Goal: Transaction & Acquisition: Obtain resource

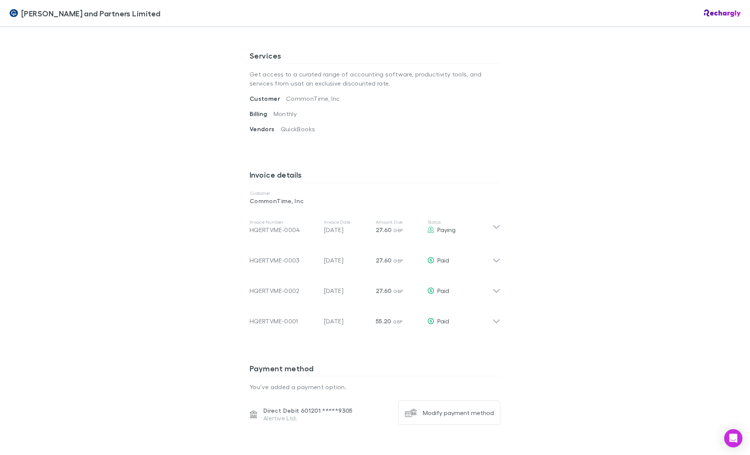
scroll to position [265, 0]
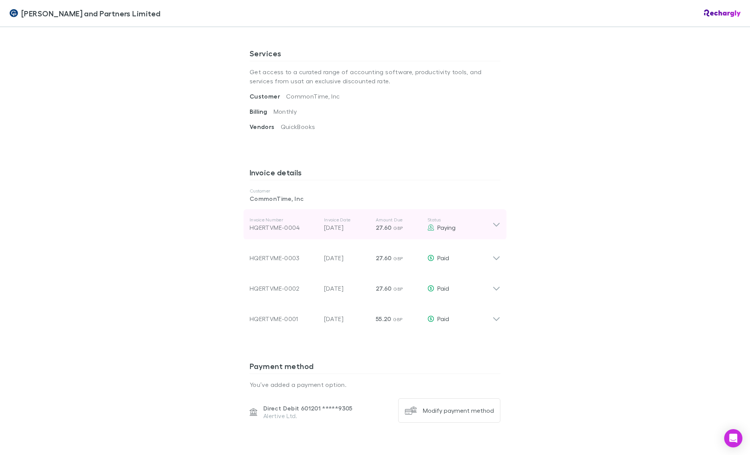
click at [496, 225] on icon at bounding box center [497, 224] width 8 height 9
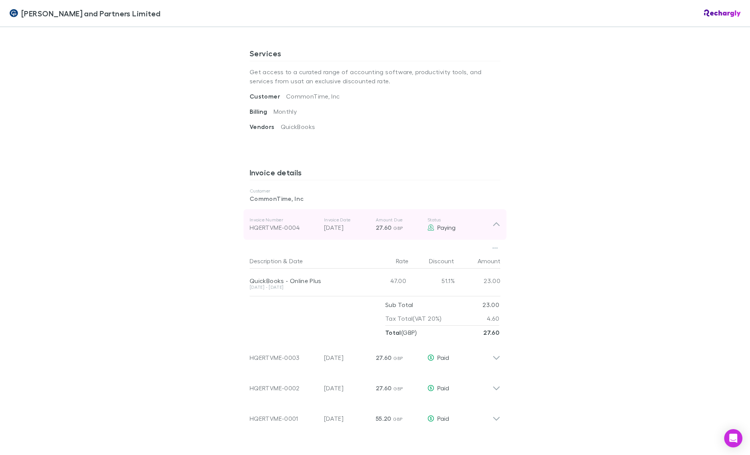
click at [347, 230] on p "[DATE]" at bounding box center [347, 227] width 46 height 9
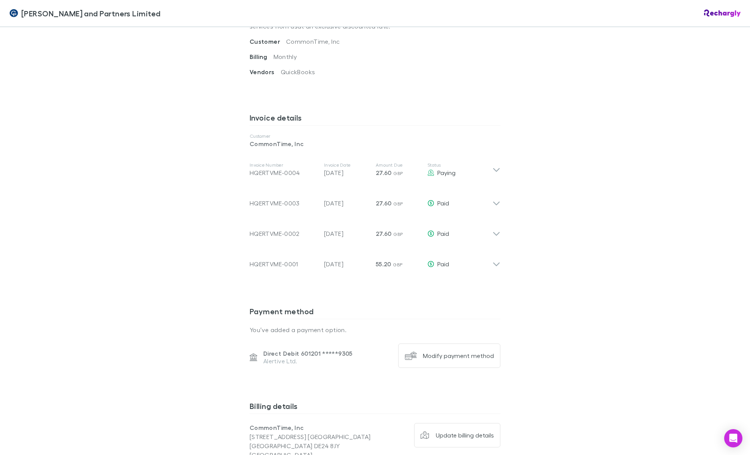
scroll to position [318, 0]
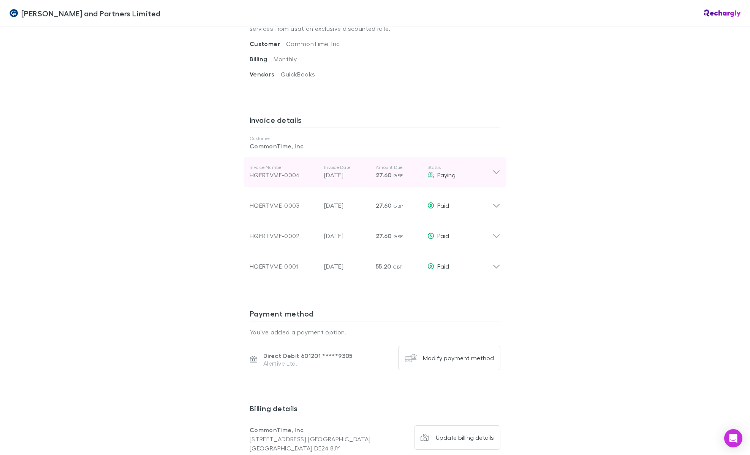
click at [495, 173] on icon at bounding box center [497, 171] width 8 height 9
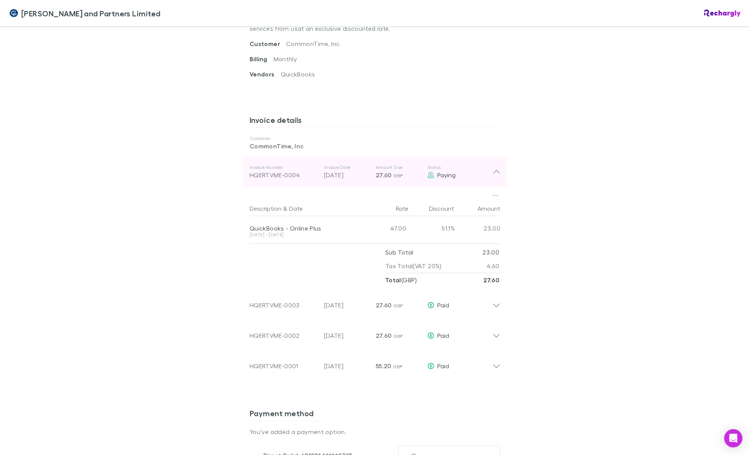
drag, startPoint x: 301, startPoint y: 175, endPoint x: 267, endPoint y: 174, distance: 34.2
click at [267, 174] on div "HQERTVME-0004" at bounding box center [284, 174] width 68 height 9
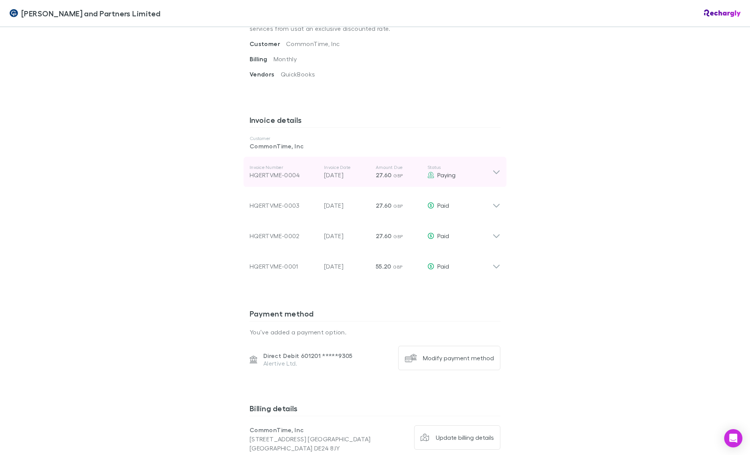
drag, startPoint x: 303, startPoint y: 173, endPoint x: 249, endPoint y: 174, distance: 54.4
click at [248, 174] on div "Invoice Number HQERTVME-0004 Invoice Date 30 Sep 2025 Amount Due 27.60 GBP Stat…" at bounding box center [375, 172] width 263 height 30
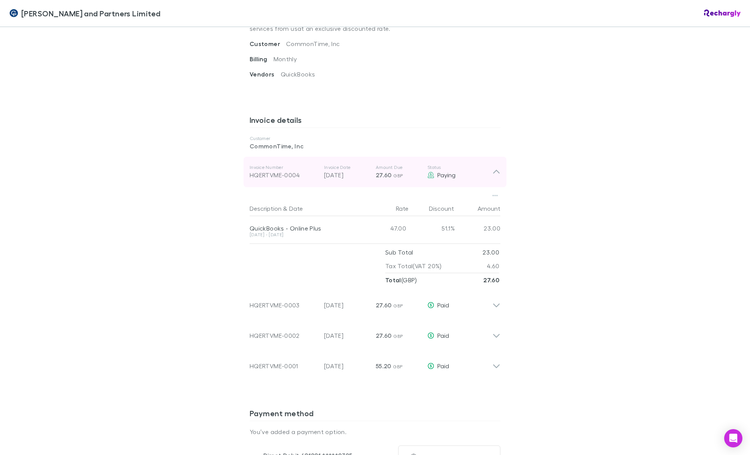
click at [298, 175] on div "HQERTVME-0004" at bounding box center [284, 174] width 68 height 9
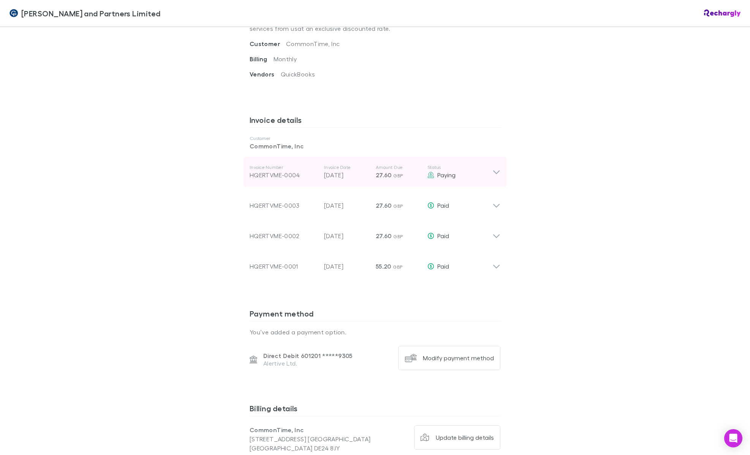
drag, startPoint x: 300, startPoint y: 174, endPoint x: 248, endPoint y: 174, distance: 51.7
click at [248, 174] on div "Invoice Number HQERTVME-0004 Invoice Date 30 Sep 2025 Amount Due 27.60 GBP Stat…" at bounding box center [375, 172] width 263 height 30
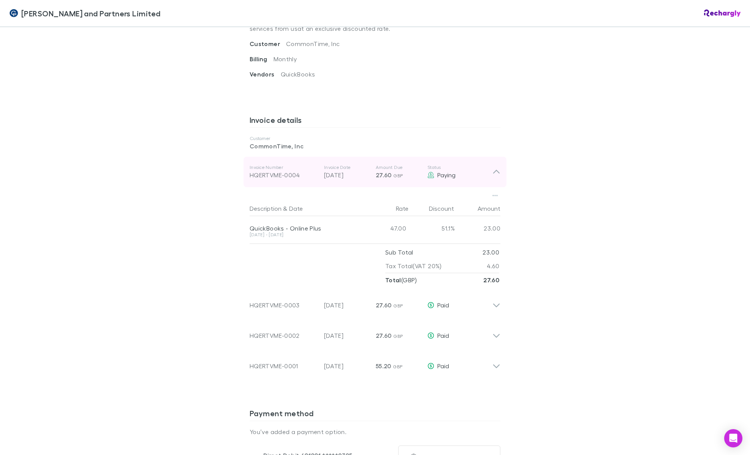
drag, startPoint x: 248, startPoint y: 174, endPoint x: 302, endPoint y: 177, distance: 54.1
click at [302, 177] on div "Invoice Number HQERTVME-0004 Invoice Date 30 Sep 2025 Amount Due 27.60 GBP Stat…" at bounding box center [375, 172] width 263 height 30
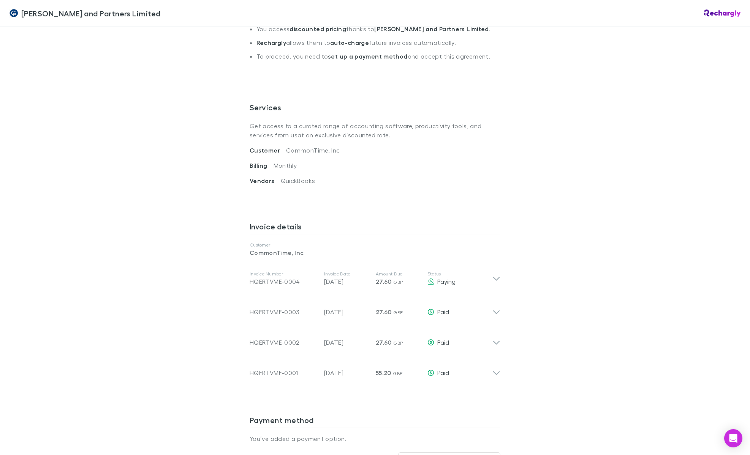
scroll to position [0, 0]
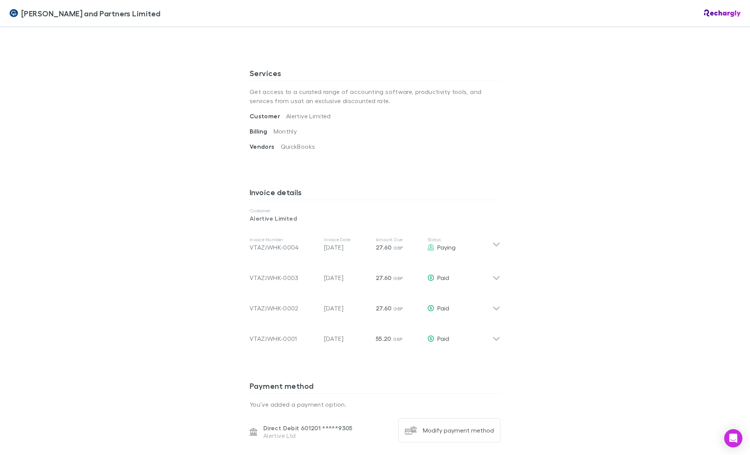
scroll to position [246, 0]
click at [495, 245] on icon at bounding box center [496, 244] width 6 height 4
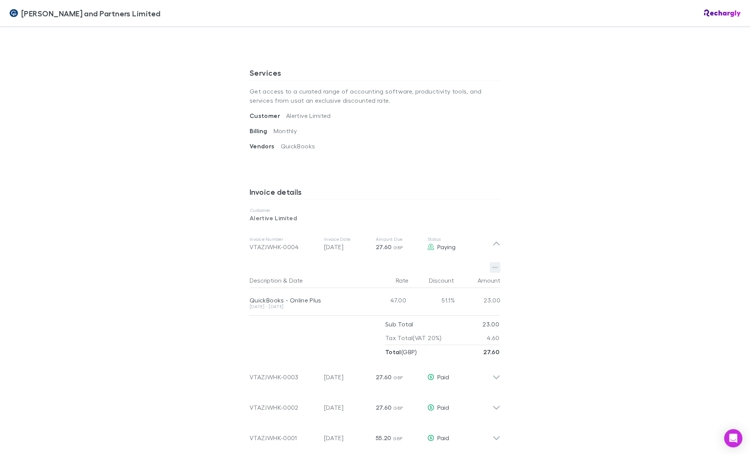
click at [496, 268] on icon "button" at bounding box center [495, 267] width 5 height 6
click at [434, 283] on p "Download PDF" at bounding box center [448, 282] width 92 height 9
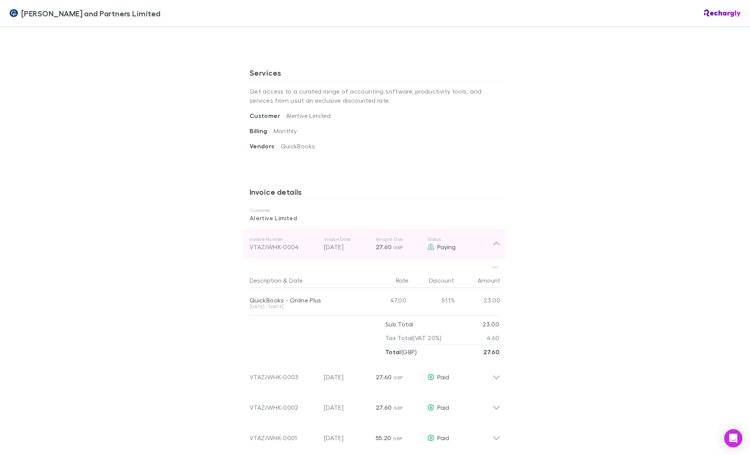
click at [495, 243] on icon at bounding box center [496, 244] width 6 height 4
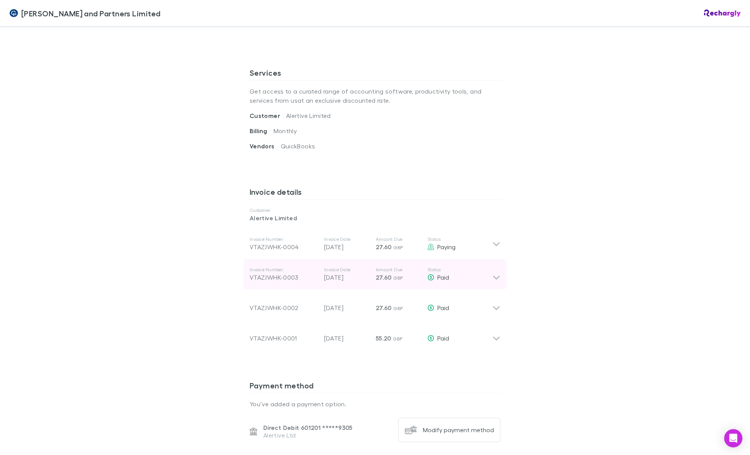
click at [496, 278] on icon at bounding box center [496, 278] width 6 height 4
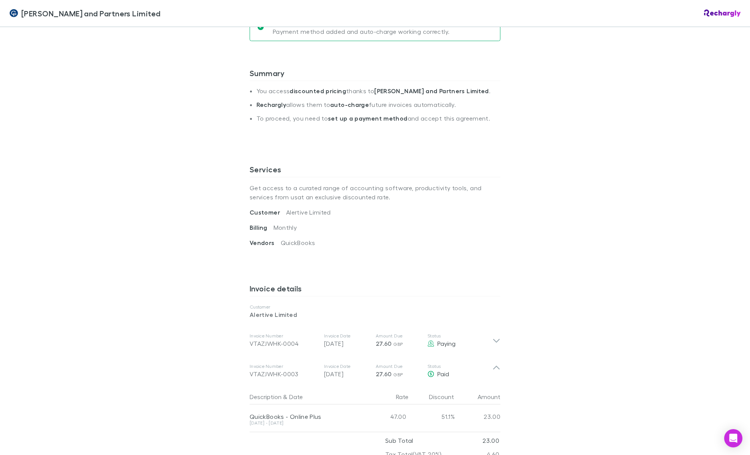
scroll to position [147, 0]
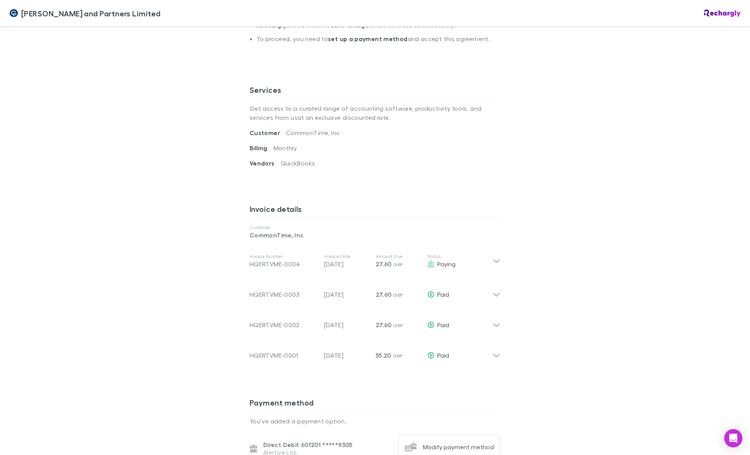
scroll to position [268, 0]
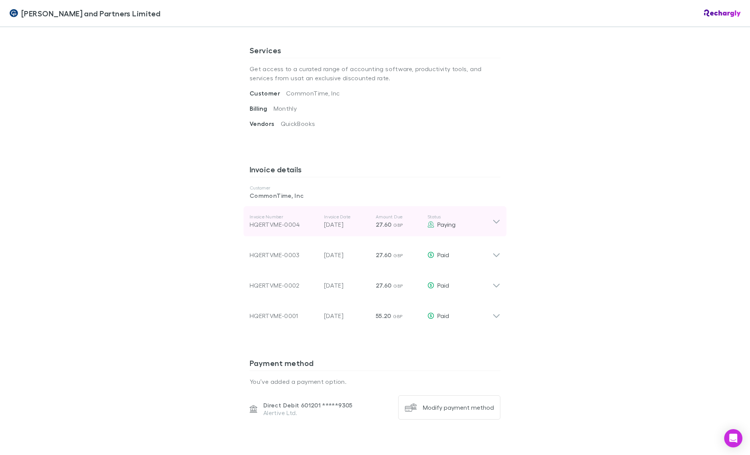
click at [495, 221] on icon at bounding box center [496, 222] width 6 height 4
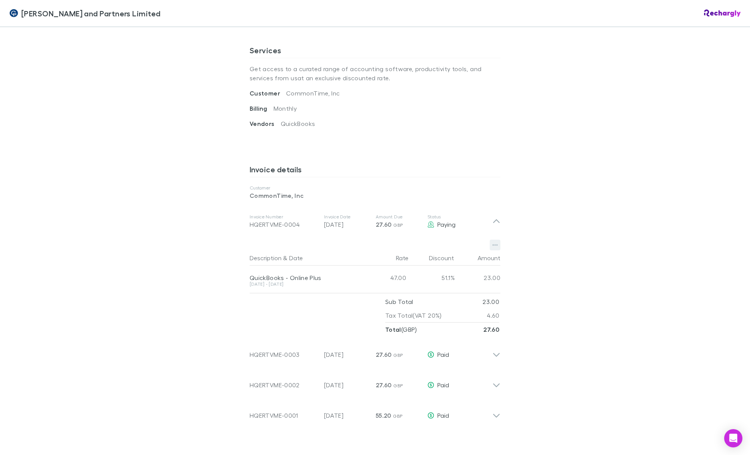
click at [495, 246] on icon "button" at bounding box center [495, 245] width 5 height 6
click at [420, 260] on p "Download PDF" at bounding box center [448, 259] width 92 height 9
